Goal: Task Accomplishment & Management: Complete application form

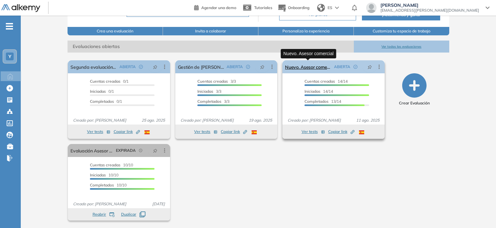
click at [321, 68] on link "Nuevo. Asesor comercial" at bounding box center [308, 66] width 46 height 13
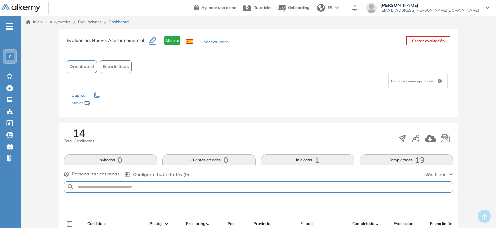
click at [37, 22] on link "Inicio" at bounding box center [34, 22] width 17 height 6
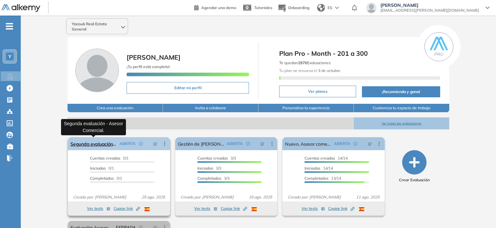
click at [106, 142] on link "Segunda evaluación - Asesor Comercial." at bounding box center [93, 143] width 46 height 13
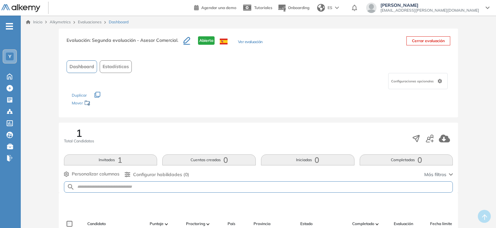
click at [40, 22] on link "Inicio" at bounding box center [34, 22] width 17 height 6
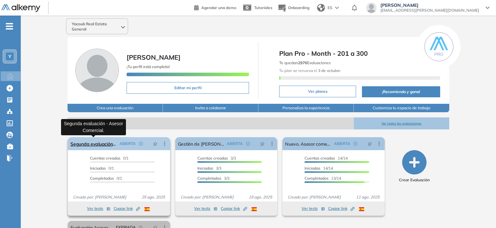
click at [90, 147] on link "Segunda evaluación - Asesor Comercial." at bounding box center [93, 143] width 46 height 13
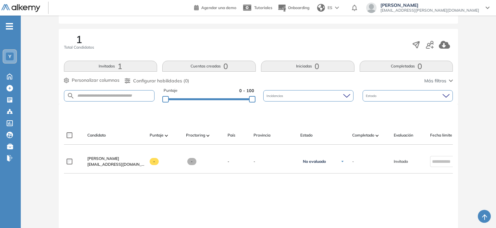
scroll to position [97, 0]
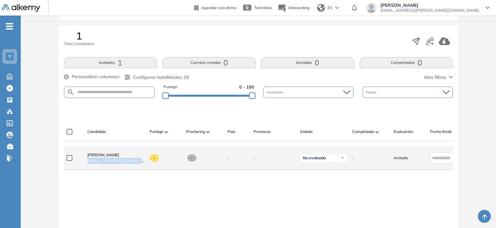
drag, startPoint x: 140, startPoint y: 165, endPoint x: 87, endPoint y: 162, distance: 53.3
click at [87, 162] on div "[PERSON_NAME] [EMAIL_ADDRESS][DOMAIN_NAME]" at bounding box center [115, 158] width 57 height 12
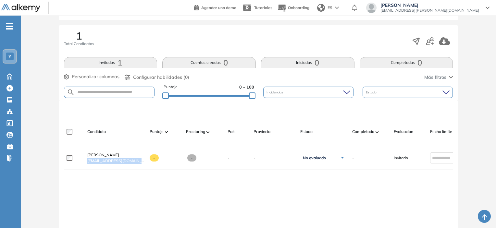
copy span "[EMAIL_ADDRESS][DOMAIN_NAME]"
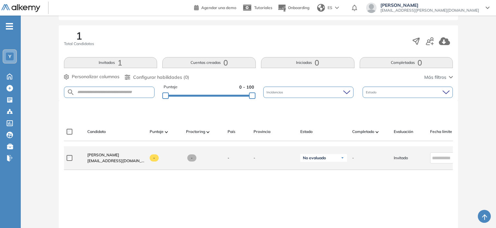
click at [380, 165] on div "-" at bounding box center [368, 158] width 42 height 16
click at [392, 160] on div "Invitado" at bounding box center [406, 158] width 36 height 16
click at [397, 159] on span "Invitado" at bounding box center [401, 158] width 14 height 6
click at [126, 164] on span "[EMAIL_ADDRESS][DOMAIN_NAME]" at bounding box center [115, 161] width 57 height 6
click at [103, 158] on link "[PERSON_NAME]" at bounding box center [115, 155] width 57 height 6
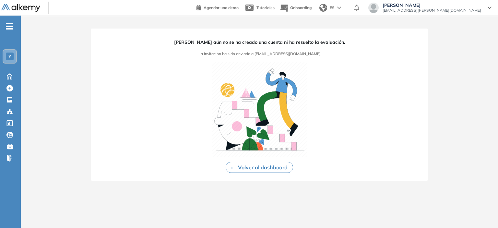
click at [238, 78] on img at bounding box center [259, 109] width 95 height 95
click at [238, 167] on button "Volver al dashboard" at bounding box center [260, 167] width 68 height 11
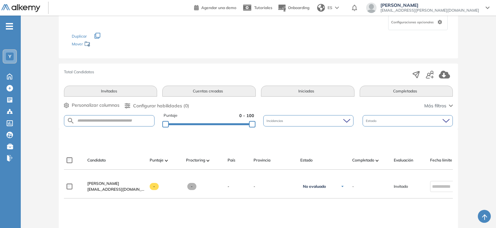
scroll to position [97, 0]
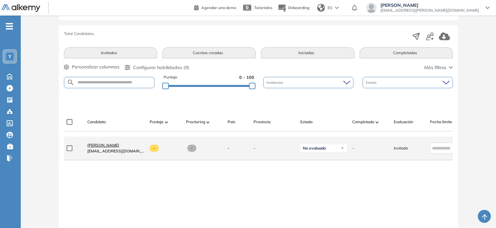
click at [106, 148] on span "[PERSON_NAME]" at bounding box center [103, 145] width 32 height 5
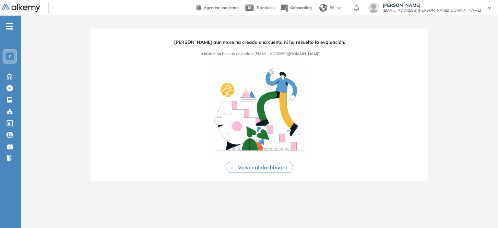
click at [246, 166] on button "Volver al dashboard" at bounding box center [260, 167] width 68 height 11
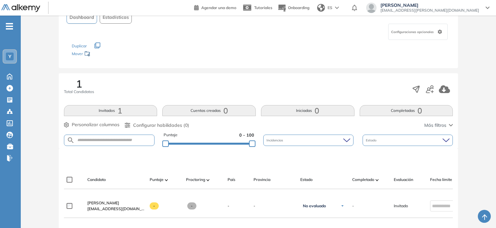
scroll to position [97, 0]
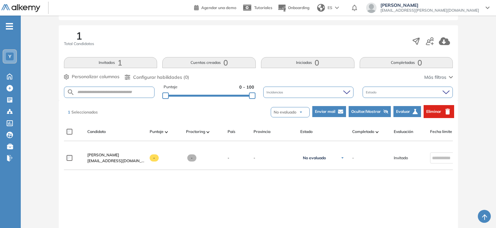
click at [426, 113] on span "Eliminar" at bounding box center [433, 112] width 15 height 6
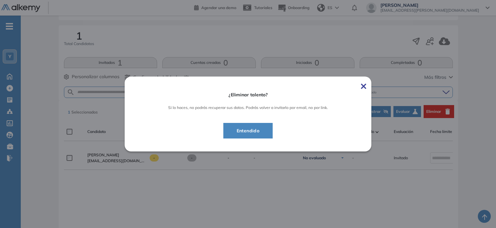
click at [250, 129] on span "Entendido" at bounding box center [247, 131] width 33 height 8
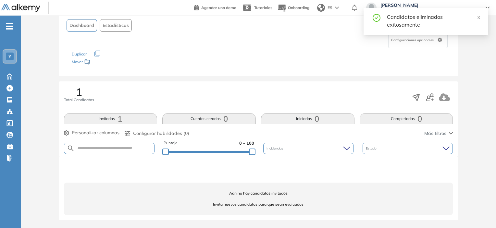
scroll to position [41, 0]
click at [429, 100] on icon "button" at bounding box center [430, 98] width 8 height 8
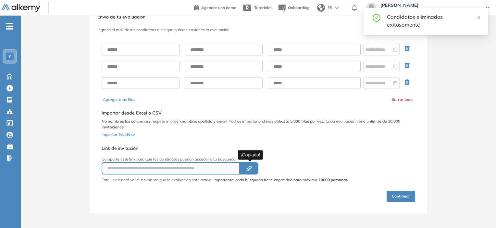
click at [251, 167] on icon "Created by potrace 1.16, written by [PERSON_NAME] [DATE]-[DATE]" at bounding box center [248, 168] width 7 height 5
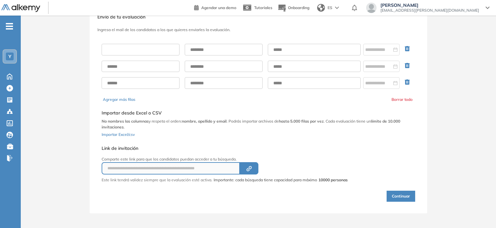
click at [137, 48] on input "text" at bounding box center [141, 50] width 78 height 12
type input "*****"
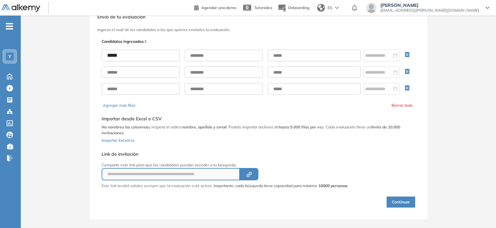
drag, startPoint x: 210, startPoint y: 43, endPoint x: 207, endPoint y: 51, distance: 7.9
click at [208, 50] on div "**********" at bounding box center [258, 122] width 316 height 171
click at [206, 52] on input "text" at bounding box center [224, 56] width 78 height 12
type input "*******"
click at [284, 56] on input "text" at bounding box center [314, 56] width 93 height 12
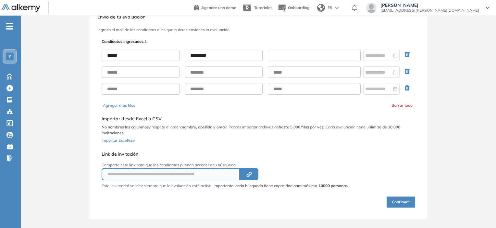
type input "**********"
click at [316, 43] on div "**********" at bounding box center [258, 122] width 316 height 171
click at [403, 200] on button "Continuar" at bounding box center [401, 202] width 29 height 11
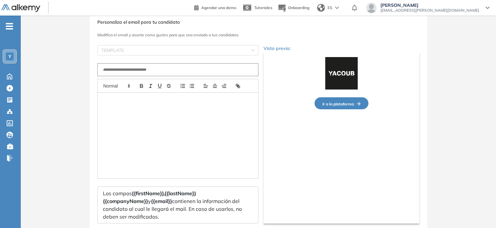
type input "**********"
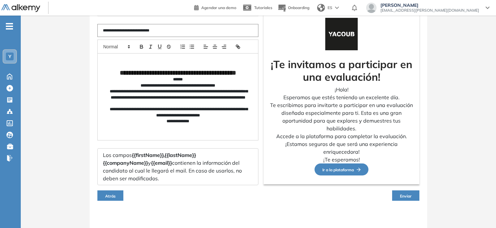
scroll to position [64, 0]
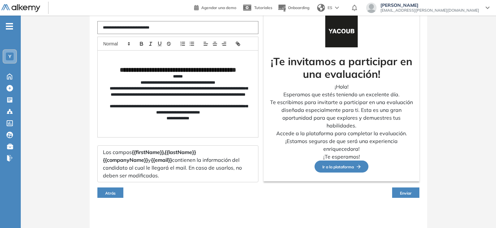
click at [400, 193] on span "Enviar" at bounding box center [406, 193] width 12 height 5
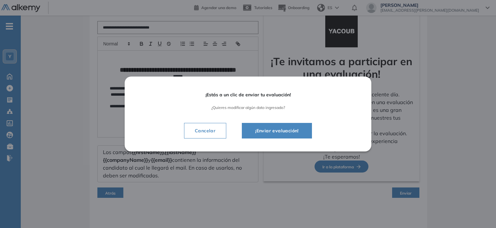
click at [293, 131] on span "¡Enviar evaluación!" at bounding box center [277, 131] width 54 height 8
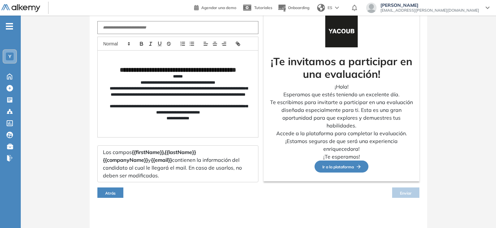
scroll to position [58, 0]
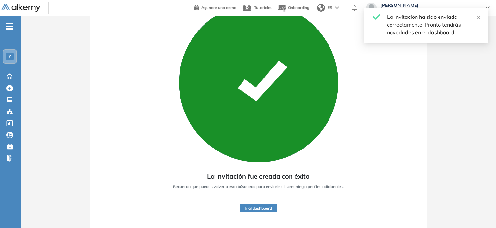
click at [8, 56] on span "Y" at bounding box center [9, 56] width 3 height 5
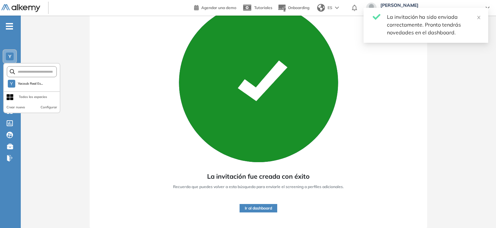
click at [41, 40] on div "La invitación fue creada con éxito Recuerda que puedes volver a esta búsqueda p…" at bounding box center [258, 105] width 475 height 245
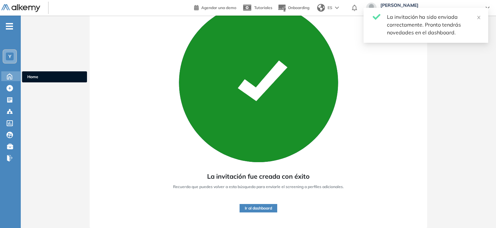
click at [13, 74] on icon at bounding box center [9, 76] width 11 height 8
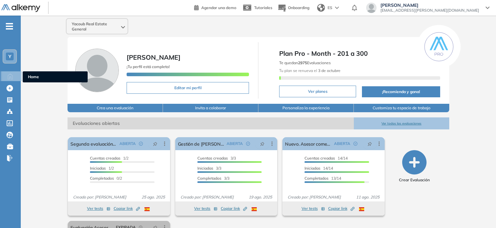
click at [36, 72] on ul "Home" at bounding box center [55, 76] width 65 height 11
click at [37, 74] on span "Home" at bounding box center [55, 77] width 55 height 6
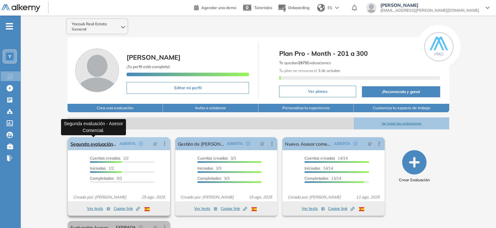
click at [105, 143] on link "Segunda evaluación - Asesor Comercial." at bounding box center [93, 143] width 46 height 13
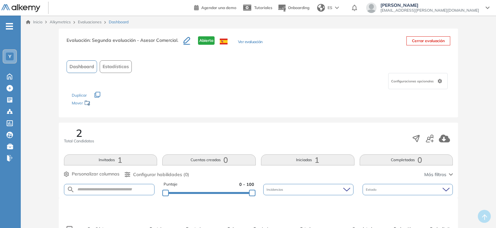
click at [39, 20] on link "Inicio" at bounding box center [34, 22] width 17 height 6
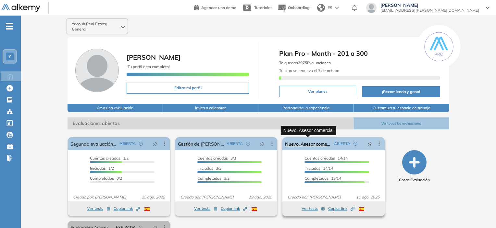
click at [316, 145] on link "Nuevo. Asesor comercial" at bounding box center [308, 143] width 46 height 13
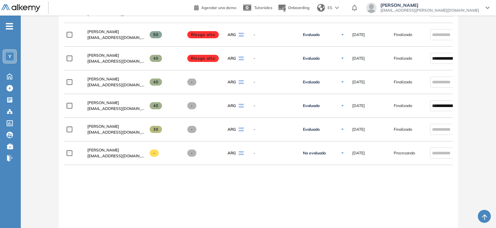
scroll to position [422, 0]
